Goal: Task Accomplishment & Management: Use online tool/utility

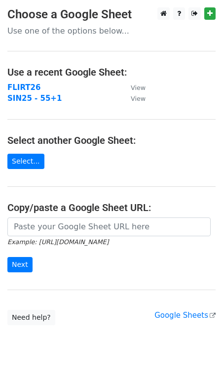
click at [40, 87] on td "FLIRT26" at bounding box center [64, 87] width 114 height 11
click at [25, 84] on strong "FLIRT26" at bounding box center [23, 87] width 33 height 9
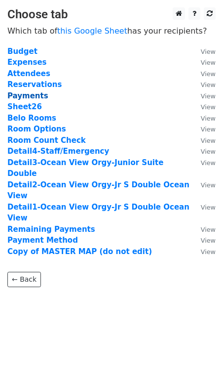
click at [33, 96] on strong "Payments" at bounding box center [27, 95] width 41 height 9
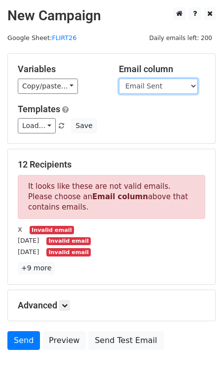
click at [142, 88] on select "Guest Date Type Method AmountDue AmountPaid TransactionFeeOverride TransactionF…" at bounding box center [158, 86] width 79 height 15
select select "Recipient"
click at [119, 79] on select "Guest Date Type Method AmountDue AmountPaid TransactionFeeOverride TransactionF…" at bounding box center [158, 86] width 79 height 15
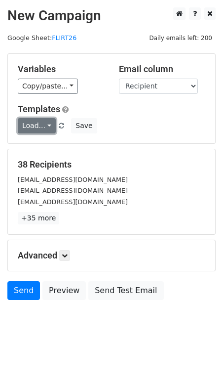
click at [44, 125] on link "Load..." at bounding box center [37, 125] width 38 height 15
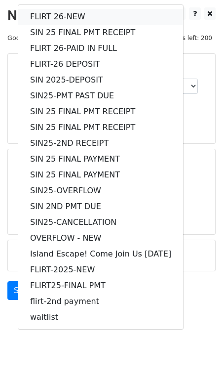
click at [58, 12] on link "FLIRT 26-NEW" at bounding box center [100, 17] width 165 height 16
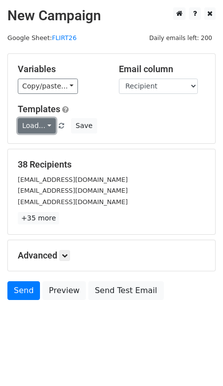
click at [33, 125] on link "Load..." at bounding box center [37, 125] width 38 height 15
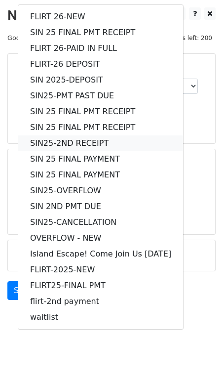
click at [34, 139] on link "SIN25-2ND RECEIPT" at bounding box center [100, 143] width 165 height 16
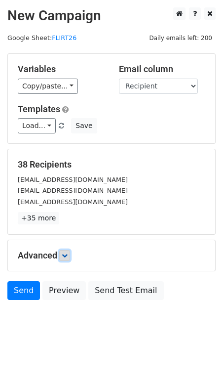
click at [68, 253] on icon at bounding box center [65, 256] width 6 height 6
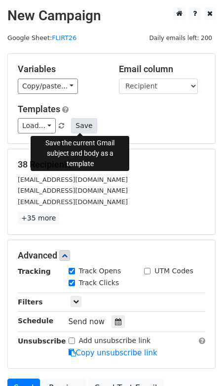
click at [82, 124] on button "Save" at bounding box center [84, 125] width 26 height 15
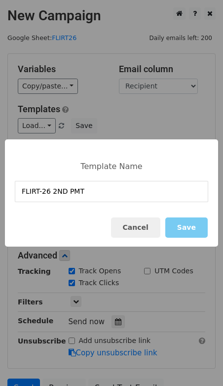
type input "FLIRT-26 2ND PMT"
click at [188, 231] on button "Save" at bounding box center [187, 227] width 42 height 20
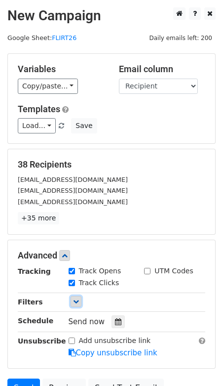
click at [76, 299] on icon at bounding box center [76, 301] width 6 height 6
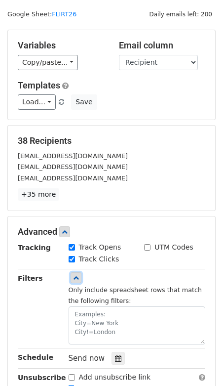
scroll to position [35, 0]
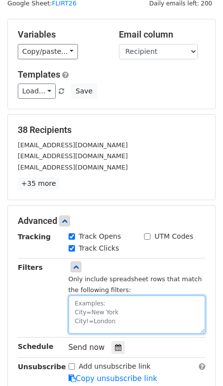
click at [79, 301] on textarea at bounding box center [137, 314] width 137 height 38
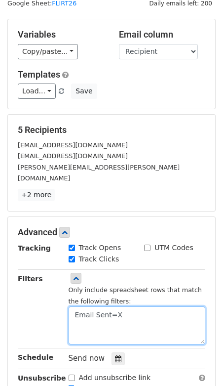
type textarea "Email Sent=X"
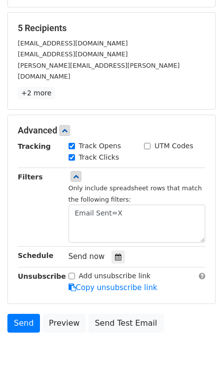
scroll to position [137, 0]
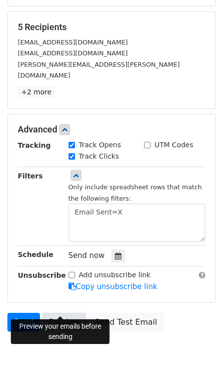
click at [65, 313] on link "Preview" at bounding box center [63, 322] width 43 height 19
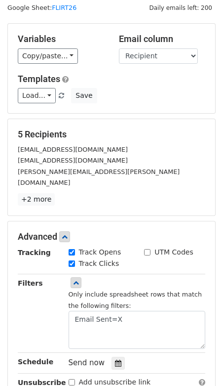
scroll to position [0, 0]
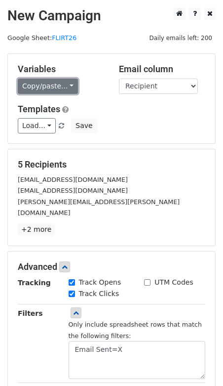
click at [65, 84] on link "Copy/paste..." at bounding box center [48, 86] width 60 height 15
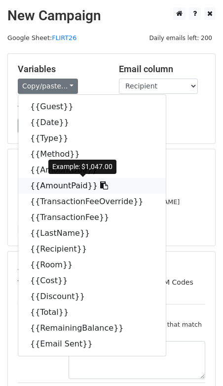
click at [68, 184] on link "{{AmountPaid}}" at bounding box center [92, 186] width 148 height 16
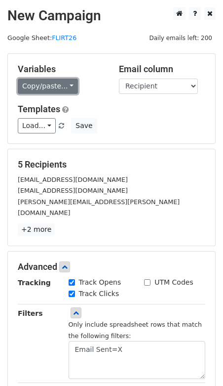
click at [39, 85] on link "Copy/paste..." at bounding box center [48, 86] width 60 height 15
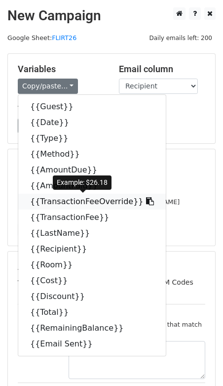
click at [72, 201] on link "{{TransactionFeeOverride}}" at bounding box center [92, 202] width 148 height 16
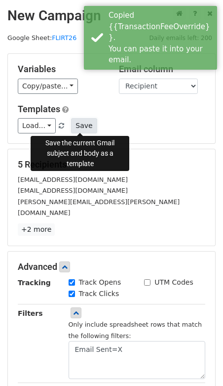
click at [79, 125] on button "Save" at bounding box center [84, 125] width 26 height 15
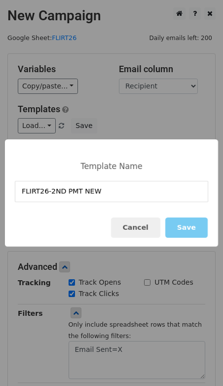
type input "FLIRT26-2ND PMT NEW"
click at [192, 228] on button "Save" at bounding box center [187, 227] width 42 height 20
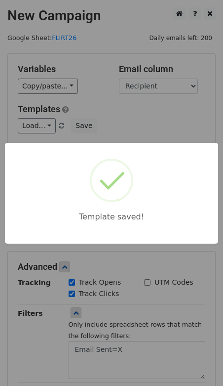
click at [42, 331] on div "Template saved!" at bounding box center [111, 193] width 223 height 386
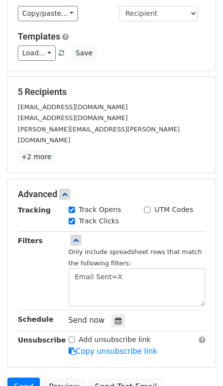
scroll to position [130, 0]
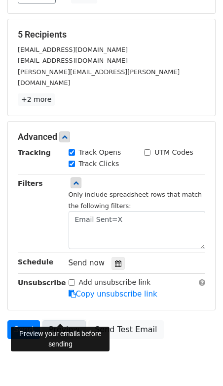
click at [56, 320] on link "Preview" at bounding box center [63, 329] width 43 height 19
click at [25, 320] on link "Send" at bounding box center [23, 329] width 33 height 19
